Goal: Task Accomplishment & Management: Manage account settings

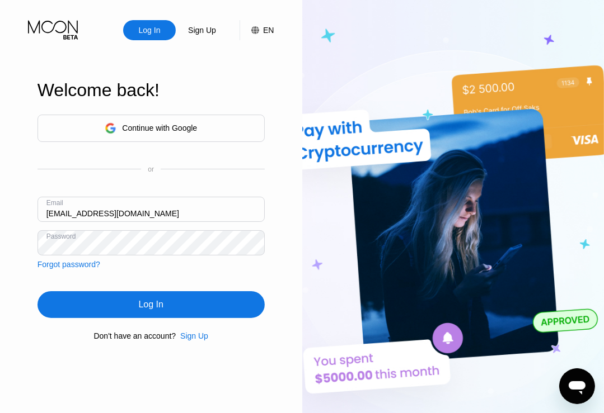
click at [124, 308] on div "Log In" at bounding box center [150, 304] width 227 height 27
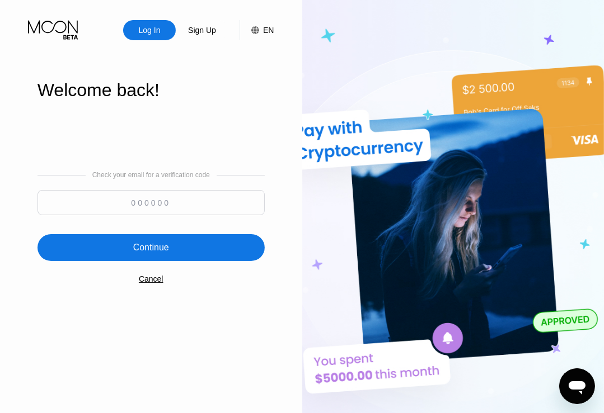
click at [139, 201] on input at bounding box center [150, 202] width 227 height 25
paste input "218760"
type input "218760"
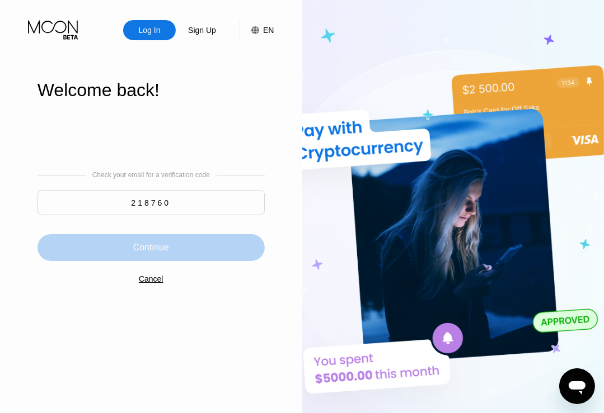
click at [116, 251] on div "Continue" at bounding box center [150, 247] width 227 height 27
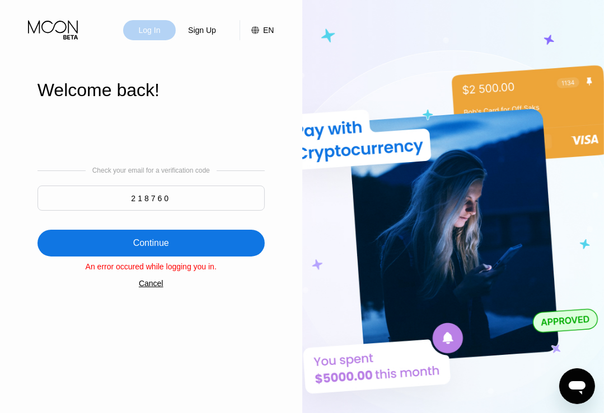
click at [152, 22] on div "Log In" at bounding box center [149, 30] width 53 height 20
click at [39, 27] on icon at bounding box center [53, 27] width 50 height 13
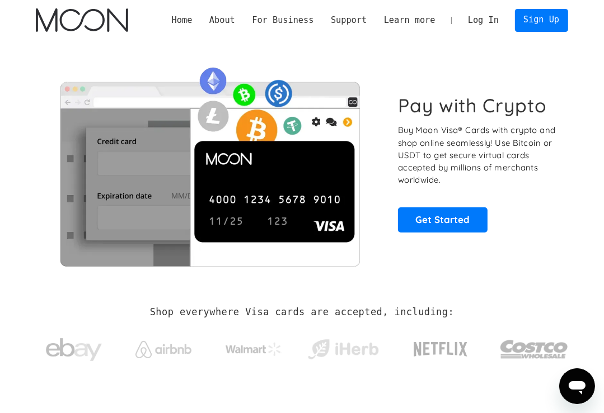
click at [485, 25] on link "Log In" at bounding box center [483, 20] width 48 height 22
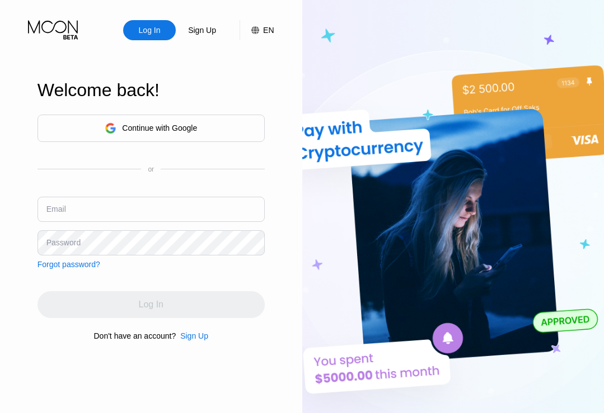
drag, startPoint x: 0, startPoint y: 0, endPoint x: 100, endPoint y: 213, distance: 235.0
click at [99, 211] on input "text" at bounding box center [150, 209] width 227 height 25
paste input "[EMAIL_ADDRESS][DOMAIN_NAME]"
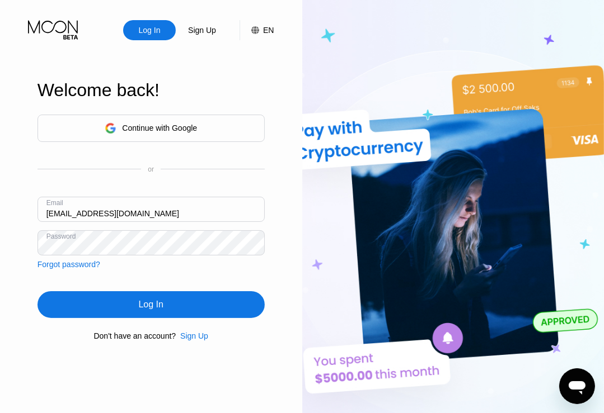
type input "[EMAIL_ADDRESS][DOMAIN_NAME]"
click at [127, 303] on div "Log In" at bounding box center [150, 304] width 227 height 27
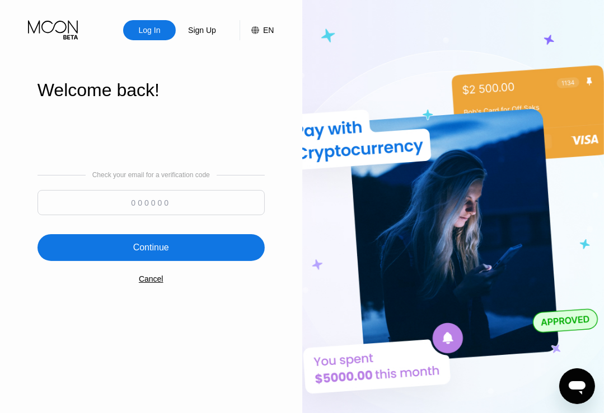
click at [124, 203] on input at bounding box center [150, 202] width 227 height 25
paste input "602101"
type input "602101"
click at [115, 241] on div "Continue" at bounding box center [150, 247] width 227 height 27
